Goal: Task Accomplishment & Management: Manage account settings

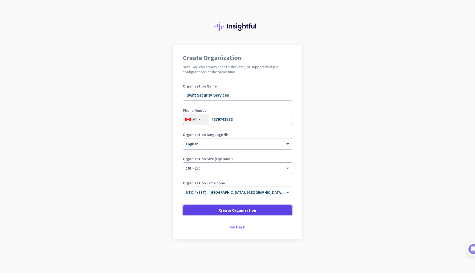
click at [232, 210] on span "Create Organization" at bounding box center [237, 209] width 37 height 5
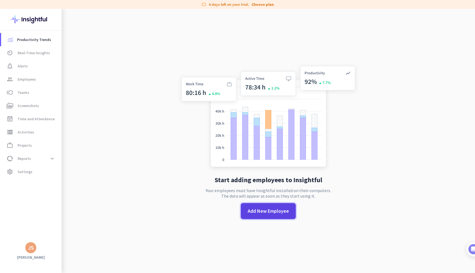
click at [260, 211] on span "Add New Employee" at bounding box center [268, 210] width 41 height 7
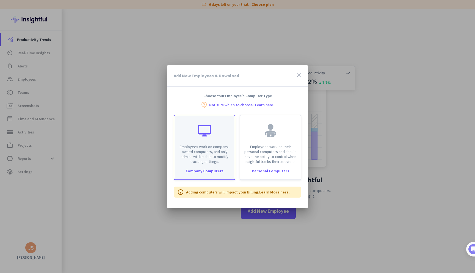
click at [217, 170] on div "Company Computers" at bounding box center [204, 171] width 60 height 4
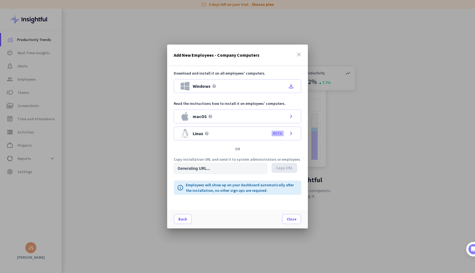
type input "[URL][DOMAIN_NAME]"
click at [282, 167] on span "Copy URL" at bounding box center [284, 167] width 17 height 5
click at [286, 168] on span "Copy URL" at bounding box center [284, 167] width 17 height 5
click at [292, 218] on span "Close" at bounding box center [292, 218] width 10 height 5
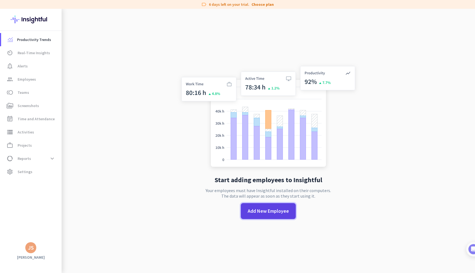
click at [266, 216] on span at bounding box center [268, 210] width 55 height 13
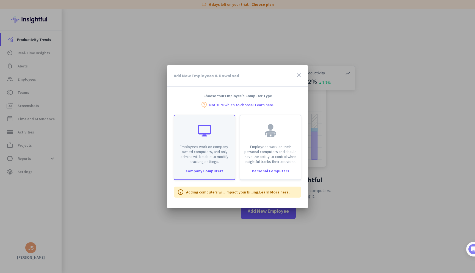
click at [192, 143] on div "Employees work on company-owned computers, and only admins will be able to modi…" at bounding box center [204, 139] width 60 height 49
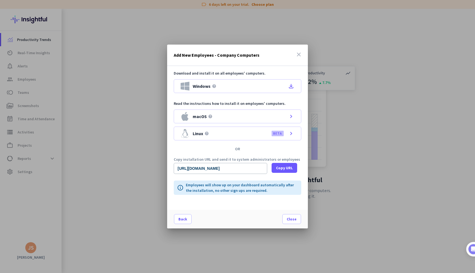
click at [302, 53] on icon "close" at bounding box center [299, 54] width 7 height 7
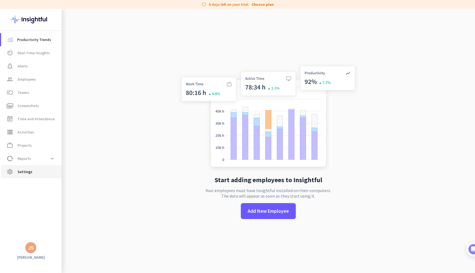
click at [23, 169] on span "Settings" at bounding box center [25, 171] width 15 height 7
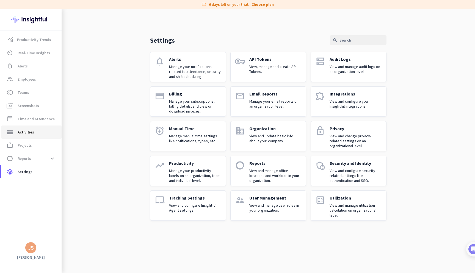
click at [23, 136] on link "storage Activities" at bounding box center [31, 131] width 60 height 13
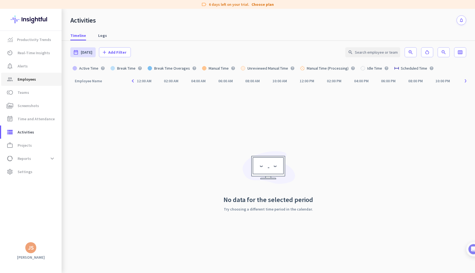
click at [22, 80] on span "Employees" at bounding box center [27, 79] width 18 height 7
